Goal: Contribute content: Add original content to the website for others to see

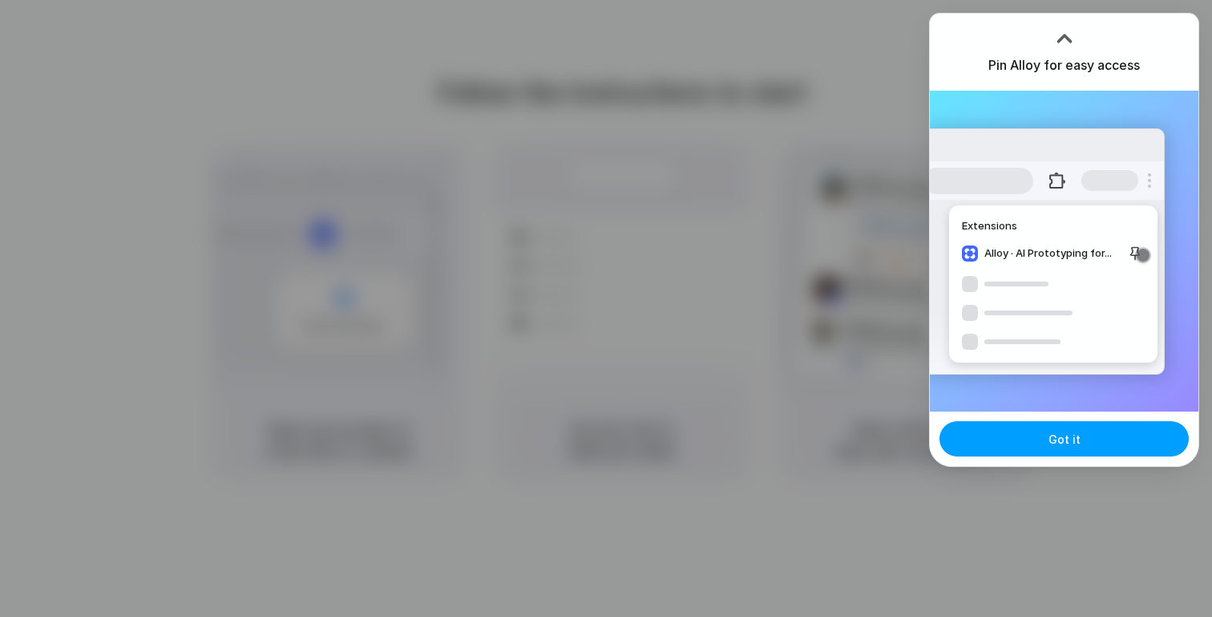
click at [1092, 442] on button "Got it" at bounding box center [1064, 438] width 249 height 35
